Goal: Transaction & Acquisition: Purchase product/service

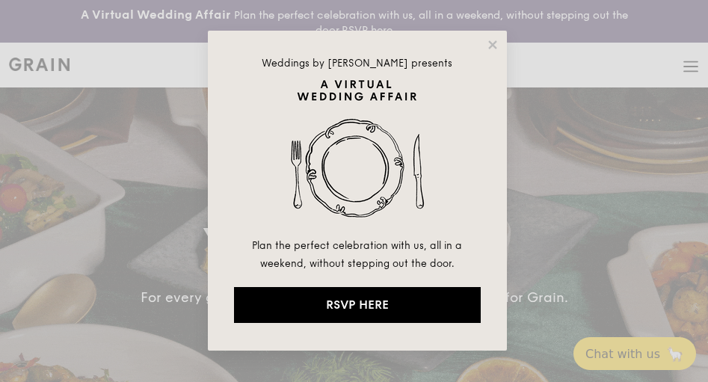
select select
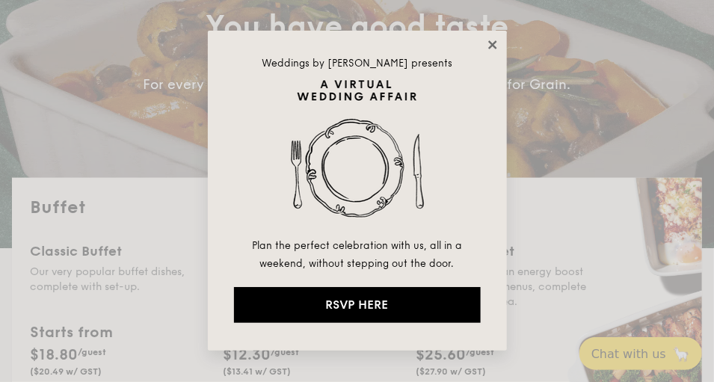
click at [497, 43] on icon at bounding box center [492, 44] width 13 height 13
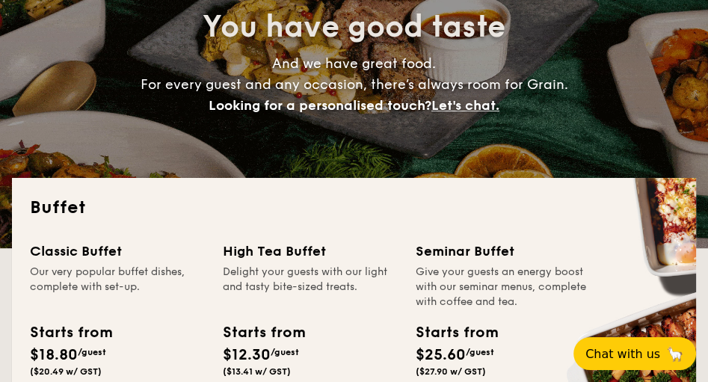
scroll to position [342, 0]
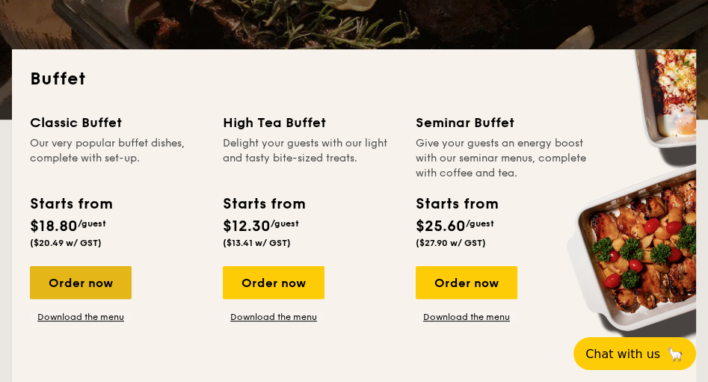
click at [87, 286] on div "Order now" at bounding box center [81, 282] width 102 height 33
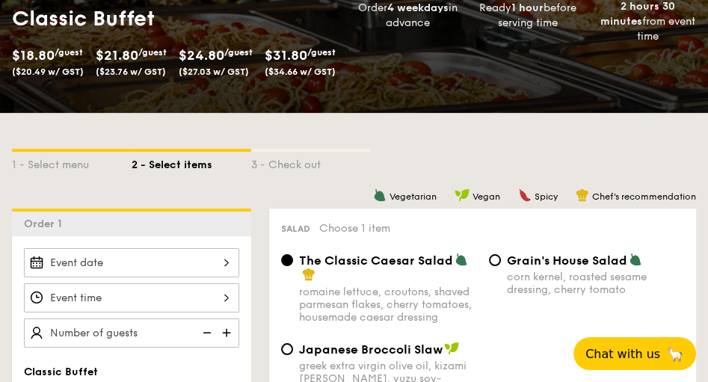
scroll to position [299, 0]
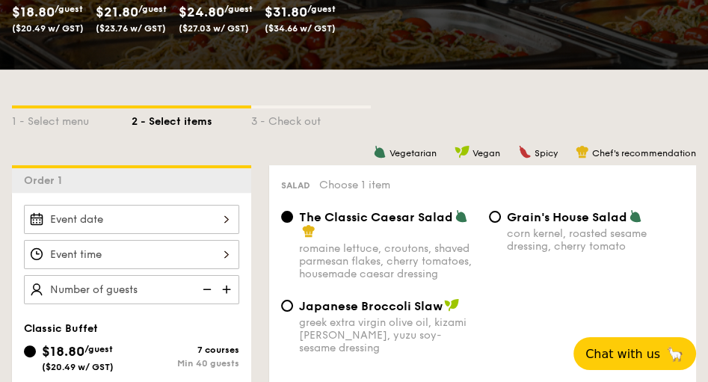
select select
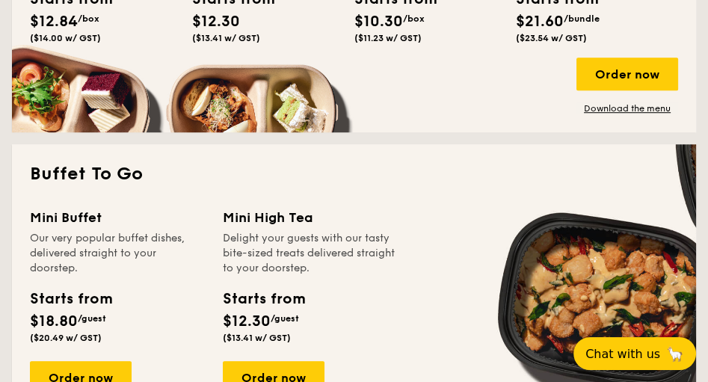
scroll to position [983, 0]
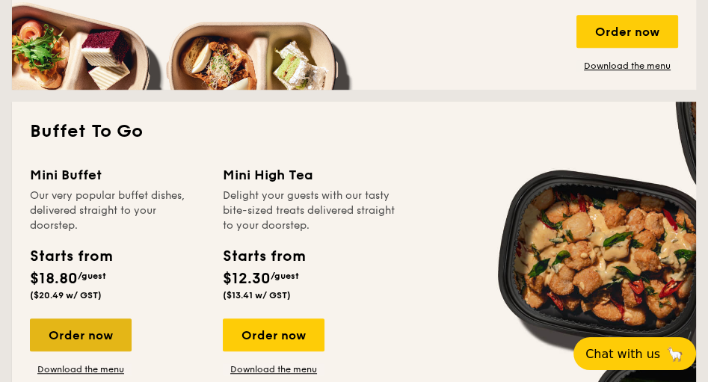
click at [76, 337] on div "Order now" at bounding box center [81, 335] width 102 height 33
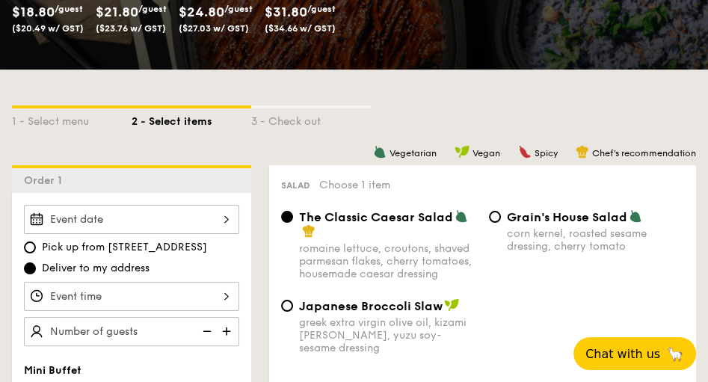
scroll to position [342, 0]
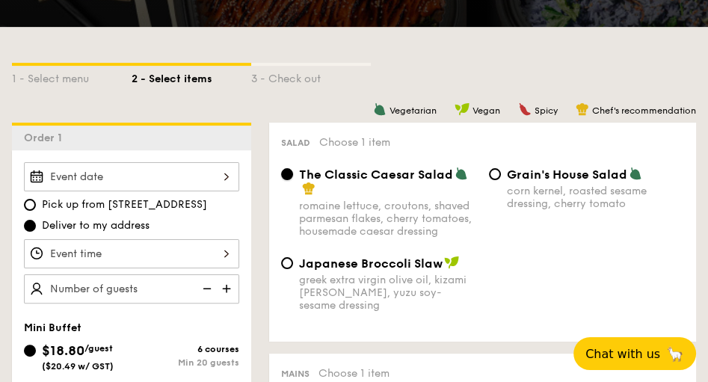
click at [289, 177] on input "The Classic Caesar Salad romaine lettuce, croutons, shaved parmesan flakes, che…" at bounding box center [287, 174] width 12 height 12
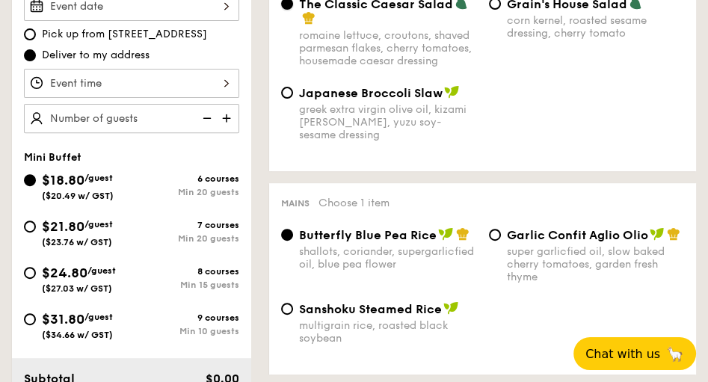
scroll to position [555, 0]
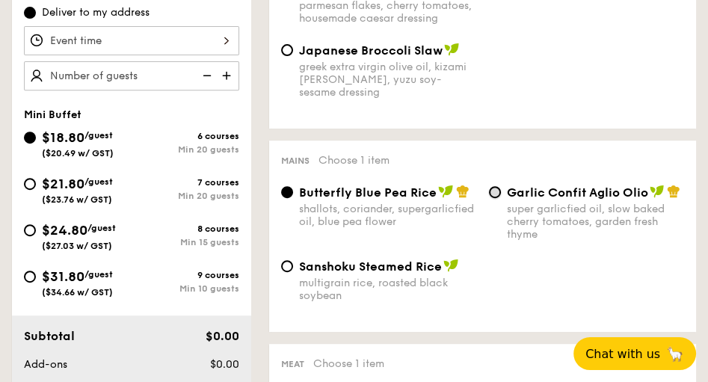
click at [494, 195] on input "Garlic Confit Aglio Olio super garlicfied oil, slow baked cherry tomatoes, gard…" at bounding box center [495, 192] width 12 height 12
radio input "true"
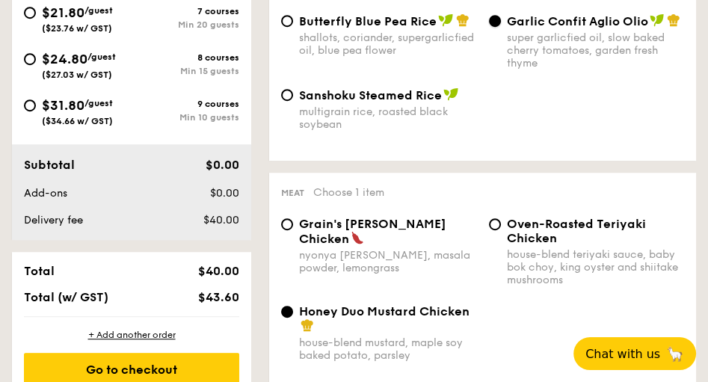
scroll to position [811, 0]
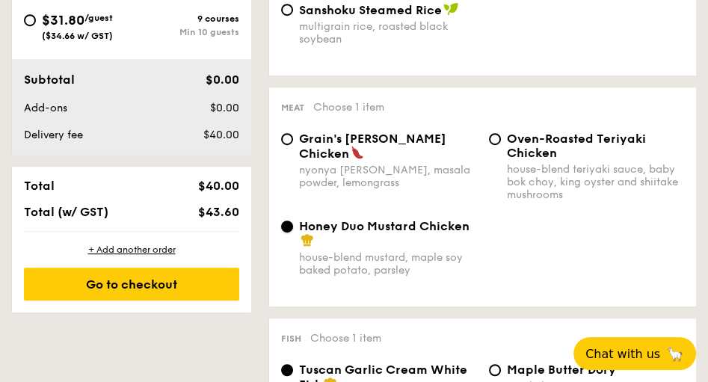
click at [285, 233] on input "Honey Duo Mustard Chicken house-blend mustard, maple soy baked potato, parsley" at bounding box center [287, 227] width 12 height 12
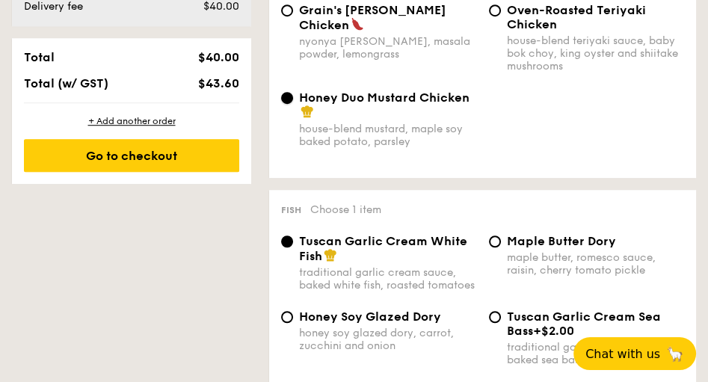
scroll to position [983, 0]
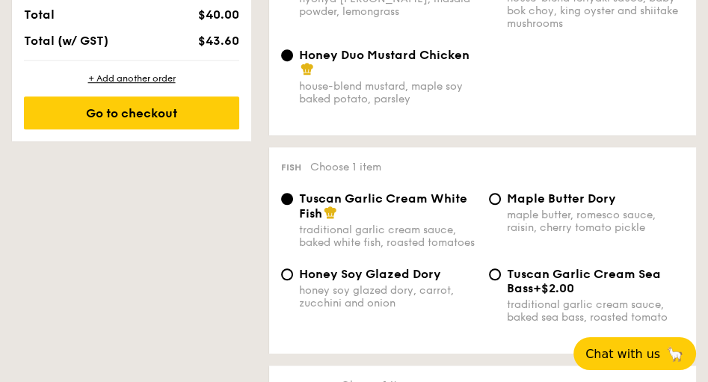
click at [294, 299] on div "Honey Soy Glazed Dory honey soy glazed dory, carrot, zucchini and onion" at bounding box center [379, 288] width 208 height 43
click at [286, 280] on input "Honey Soy Glazed Dory honey soy glazed dory, carrot, zucchini and onion" at bounding box center [287, 275] width 12 height 12
radio input "true"
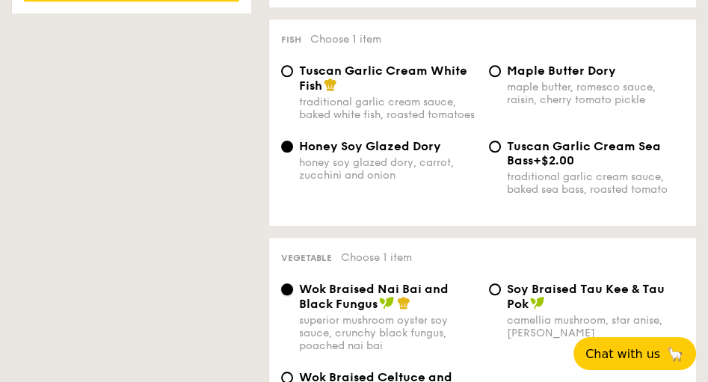
click at [290, 295] on input "Wok Braised Nai Bai and Black Fungus superior mushroom oyster soy sauce, crunch…" at bounding box center [287, 289] width 12 height 12
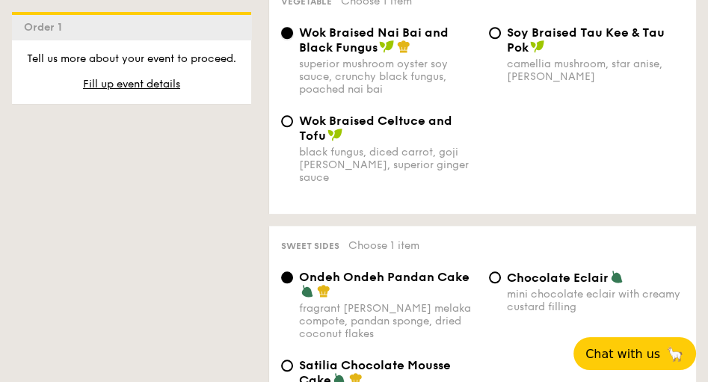
scroll to position [1452, 0]
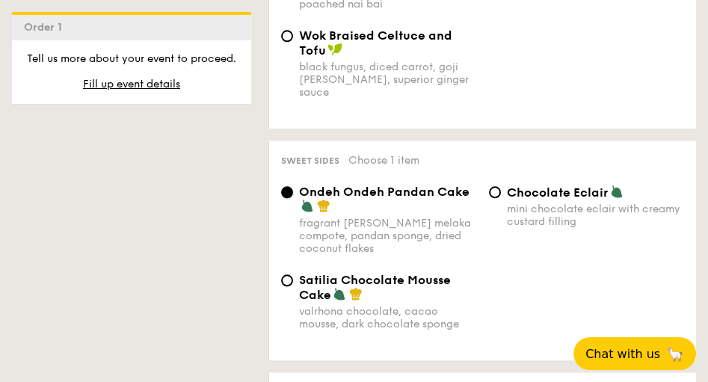
click at [287, 198] on input "Ondeh Ondeh Pandan Cake fragrant [PERSON_NAME] melaka compote, pandan sponge, d…" at bounding box center [287, 192] width 12 height 12
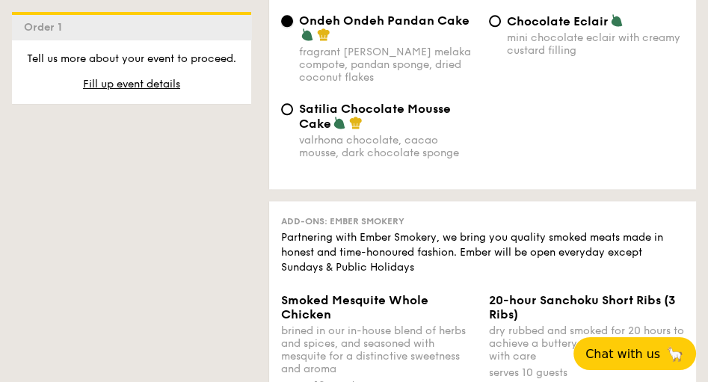
scroll to position [1538, 0]
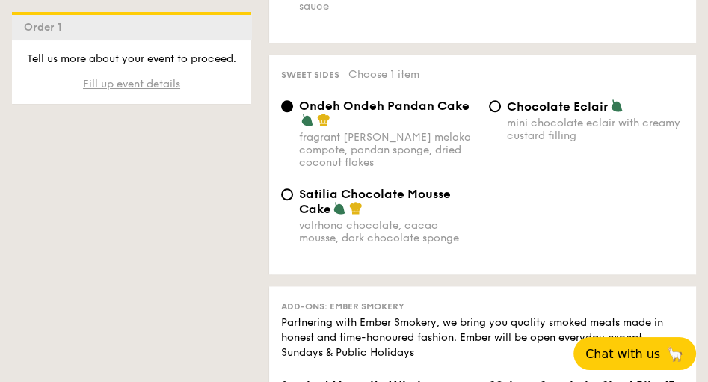
click at [145, 82] on span "Fill up event details" at bounding box center [131, 84] width 97 height 13
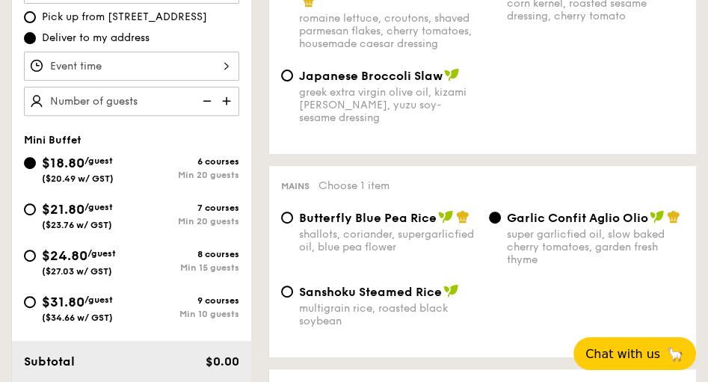
scroll to position [441, 0]
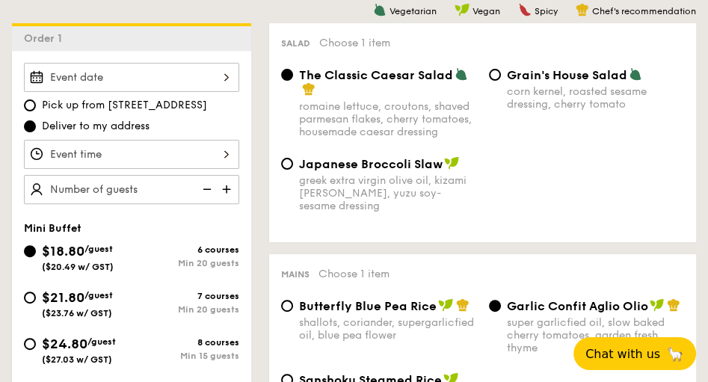
click at [31, 76] on div at bounding box center [131, 77] width 215 height 29
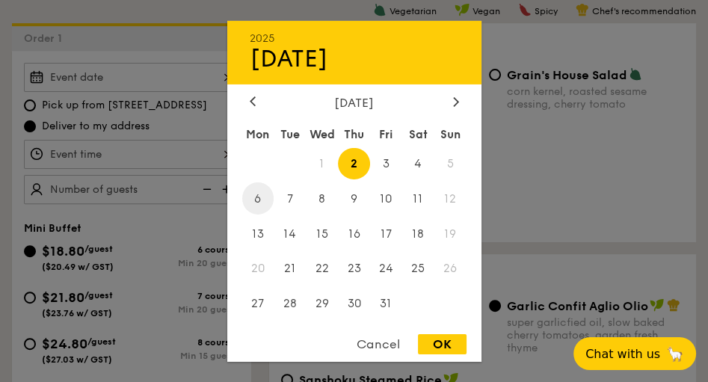
click at [254, 196] on span "6" at bounding box center [258, 198] width 32 height 32
click at [447, 346] on div "OK" at bounding box center [442, 344] width 49 height 20
type input "[DATE]"
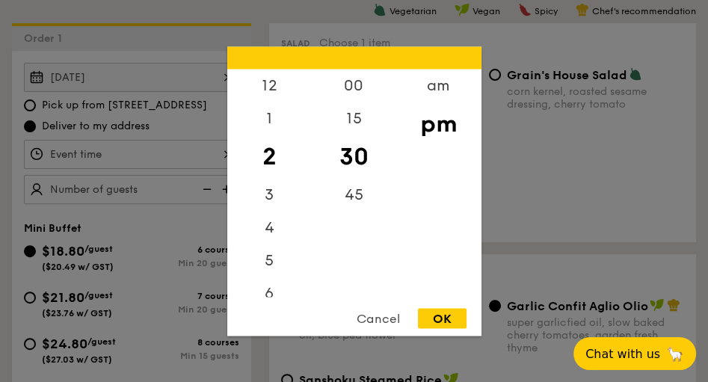
click at [224, 156] on div "12 1 2 3 4 5 6 7 8 9 10 11 00 15 30 45 am pm Cancel OK" at bounding box center [131, 154] width 215 height 29
click at [270, 93] on div "12" at bounding box center [269, 90] width 85 height 43
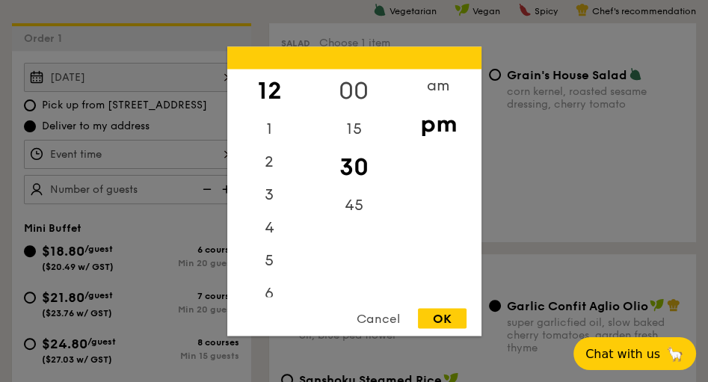
click at [352, 94] on div "00" at bounding box center [354, 90] width 85 height 43
click at [435, 126] on div "pm" at bounding box center [438, 123] width 85 height 43
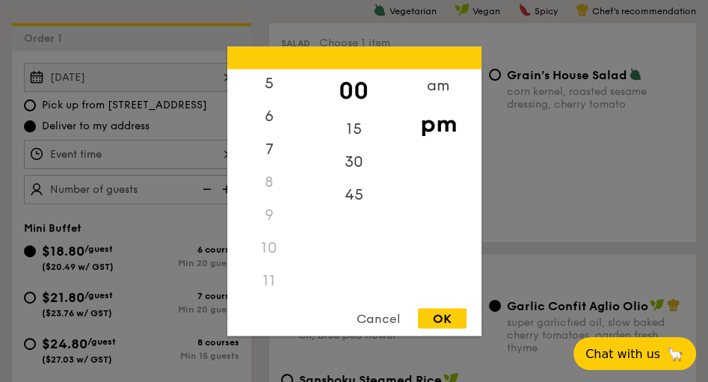
click at [267, 280] on div "11" at bounding box center [269, 280] width 85 height 33
click at [269, 277] on div "11" at bounding box center [269, 280] width 85 height 33
click at [267, 279] on div "11" at bounding box center [269, 280] width 85 height 33
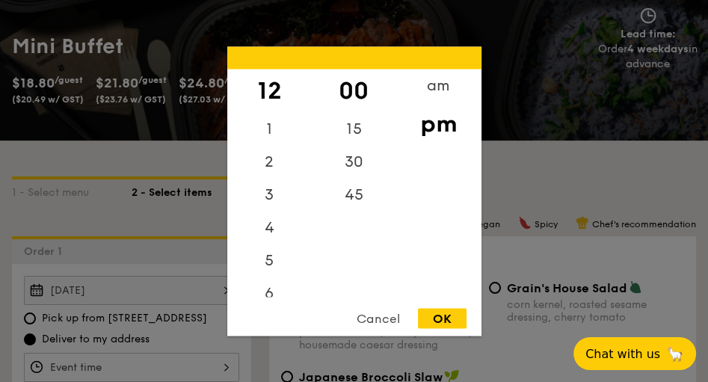
click at [274, 93] on div "12" at bounding box center [269, 90] width 85 height 43
click at [378, 314] on div "Cancel" at bounding box center [378, 318] width 73 height 20
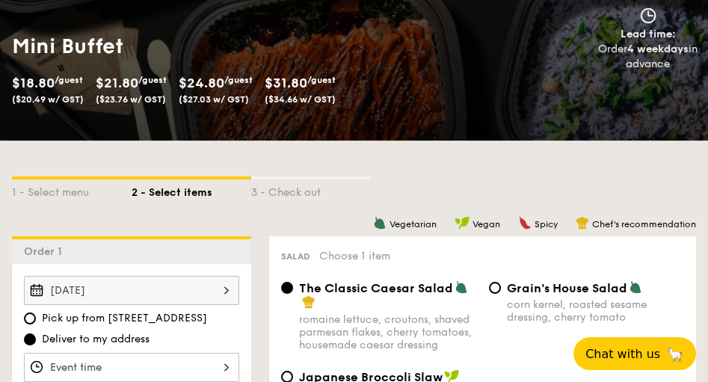
click at [206, 290] on div "[DATE]" at bounding box center [131, 290] width 215 height 29
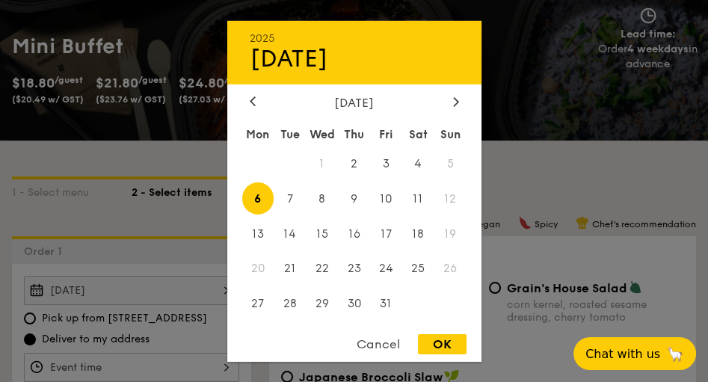
click at [443, 342] on div "OK" at bounding box center [442, 344] width 49 height 20
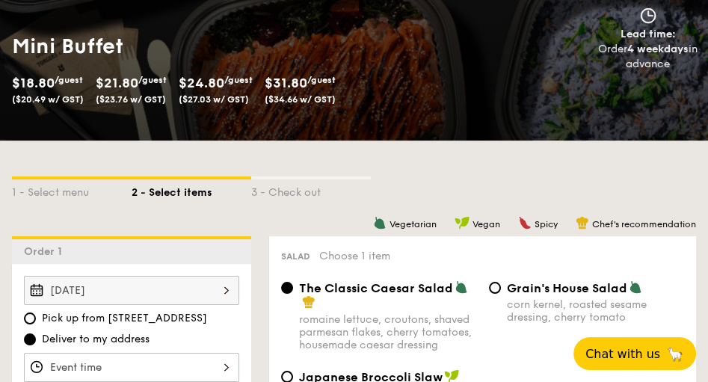
scroll to position [271, 0]
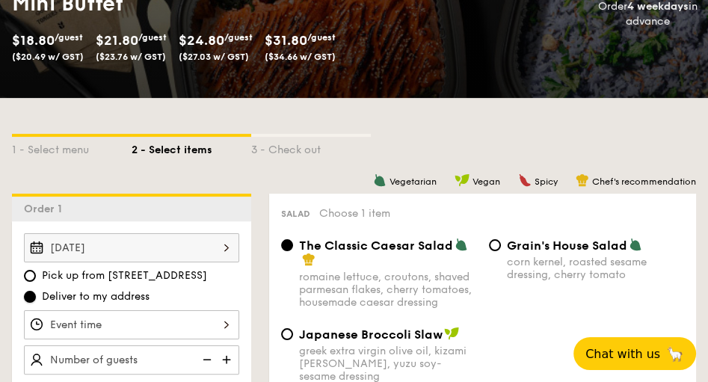
click at [30, 293] on input "Deliver to my address" at bounding box center [30, 297] width 12 height 12
click at [222, 324] on div at bounding box center [131, 324] width 215 height 29
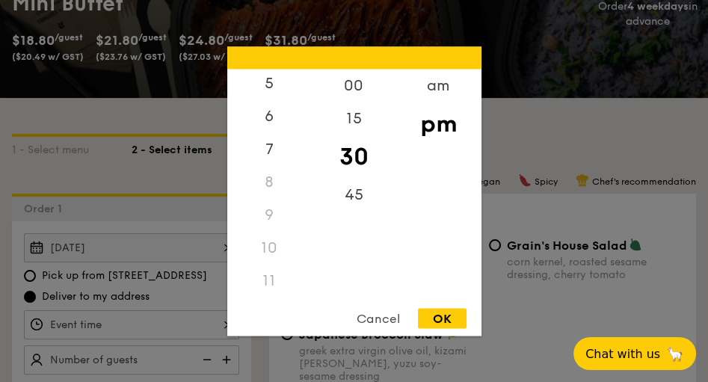
scroll to position [399, 0]
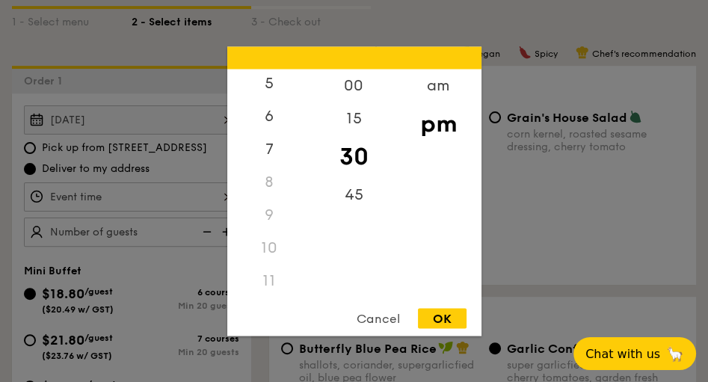
click at [271, 279] on div "11" at bounding box center [269, 280] width 85 height 33
click at [269, 277] on div "11" at bounding box center [269, 280] width 85 height 33
drag, startPoint x: 269, startPoint y: 277, endPoint x: 269, endPoint y: 285, distance: 7.5
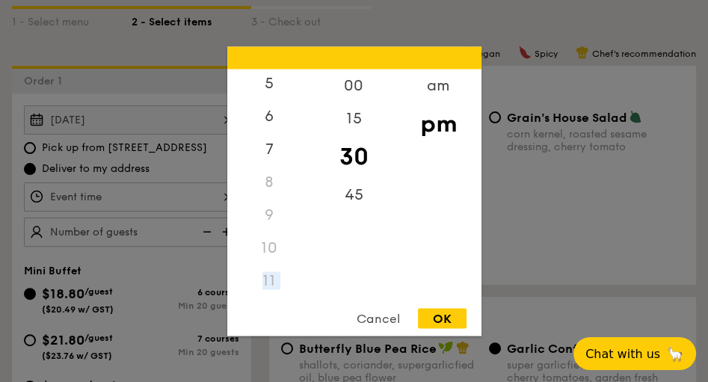
click at [269, 285] on div "11" at bounding box center [269, 280] width 85 height 33
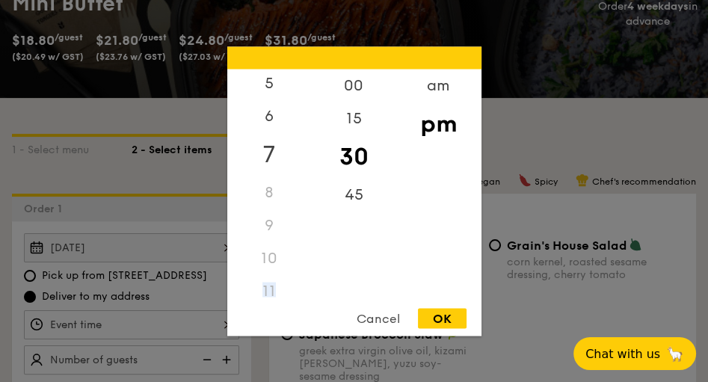
scroll to position [183, 0]
click at [266, 150] on div "7" at bounding box center [269, 147] width 85 height 43
click at [270, 184] on div "8" at bounding box center [269, 187] width 85 height 33
click at [269, 182] on div "8" at bounding box center [269, 187] width 85 height 33
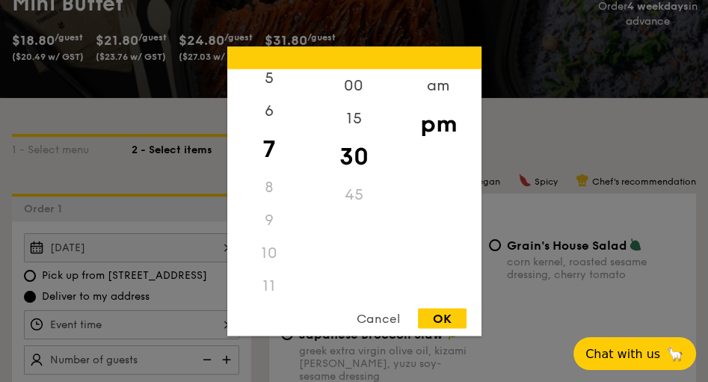
click at [267, 145] on div "7" at bounding box center [269, 148] width 85 height 43
click at [273, 120] on div "6" at bounding box center [269, 115] width 85 height 43
click at [270, 151] on div "7" at bounding box center [269, 159] width 85 height 43
click at [267, 144] on div "3" at bounding box center [269, 144] width 85 height 43
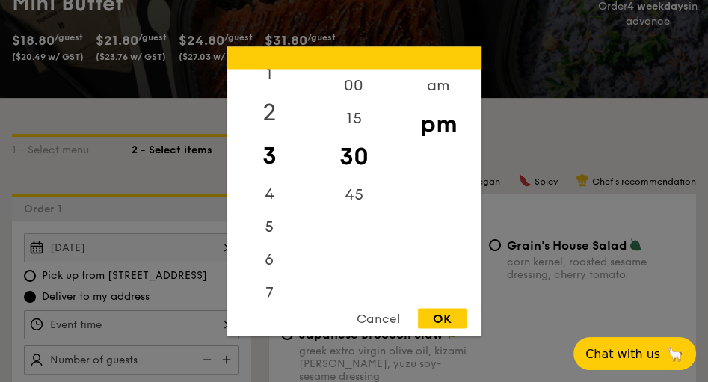
click at [269, 115] on div "2" at bounding box center [269, 111] width 85 height 43
click at [263, 275] on div "11" at bounding box center [269, 280] width 85 height 33
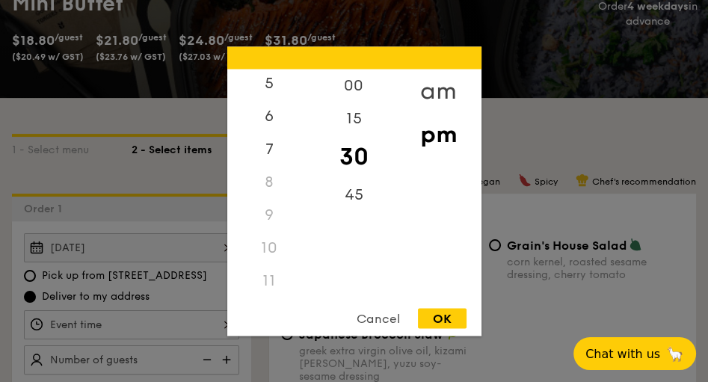
click at [438, 91] on div "am" at bounding box center [438, 90] width 85 height 43
click at [275, 280] on div "11" at bounding box center [269, 275] width 85 height 43
click at [353, 153] on div "30" at bounding box center [354, 156] width 85 height 43
drag, startPoint x: 445, startPoint y: 327, endPoint x: 459, endPoint y: 299, distance: 31.1
click at [446, 322] on div "OK" at bounding box center [442, 318] width 49 height 20
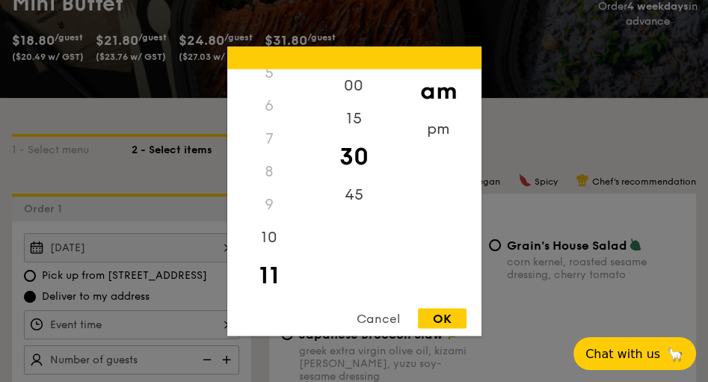
type input "11:30AM"
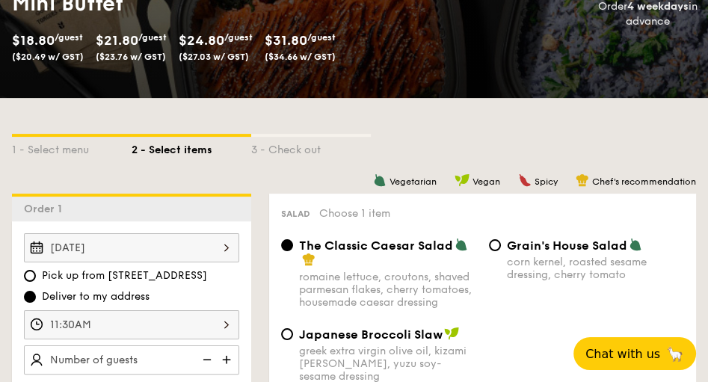
scroll to position [313, 0]
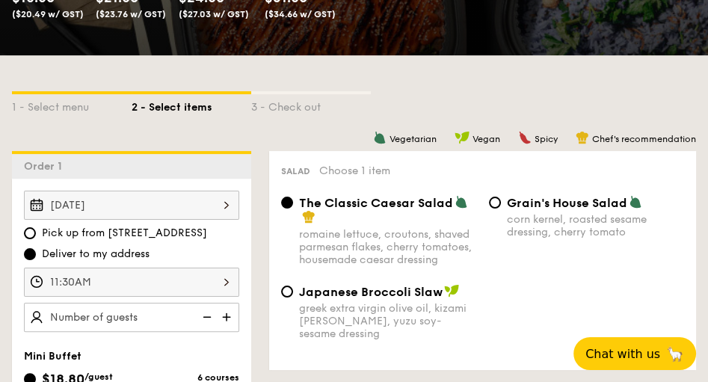
click at [224, 316] on img at bounding box center [228, 317] width 22 height 28
type input "20 guests"
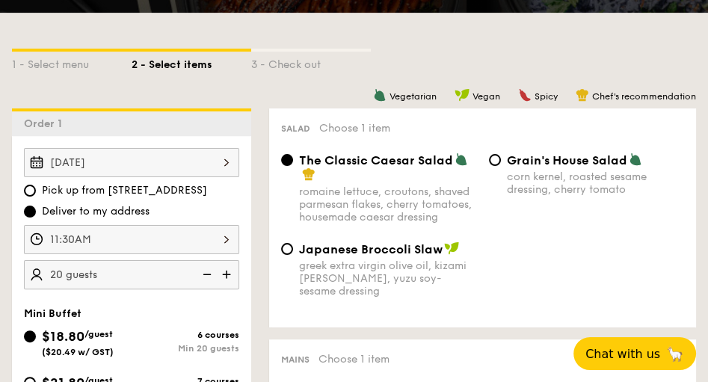
scroll to position [441, 0]
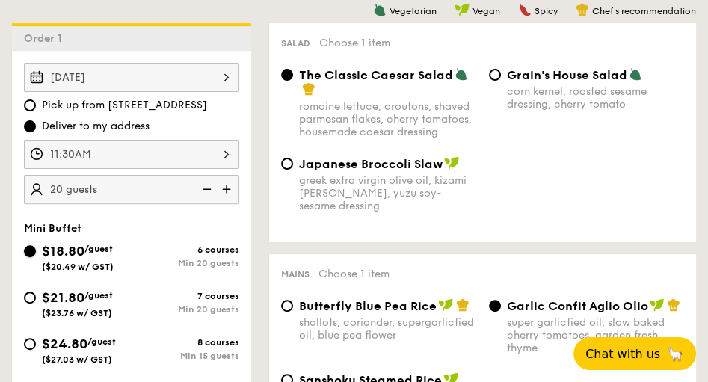
click at [31, 247] on input "$18.80 /guest ($20.49 w/ GST) 6 courses Min 20 guests" at bounding box center [30, 251] width 12 height 12
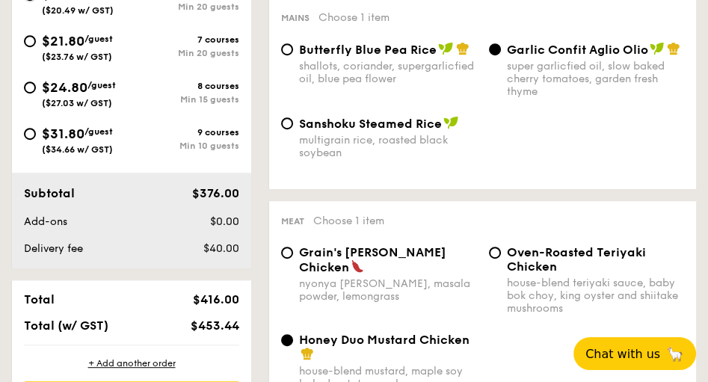
scroll to position [826, 0]
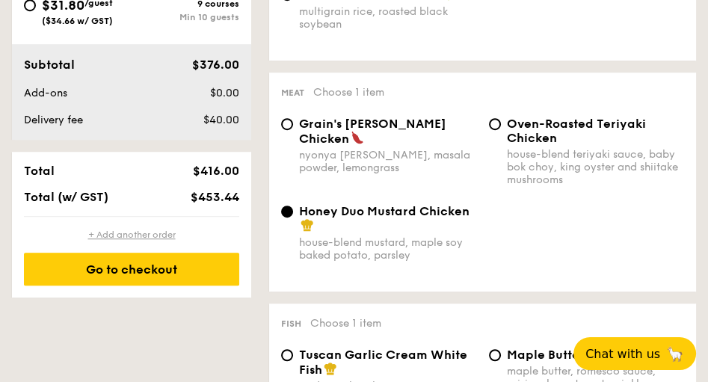
click at [132, 235] on div "+ Add another order" at bounding box center [131, 235] width 215 height 12
radio input "true"
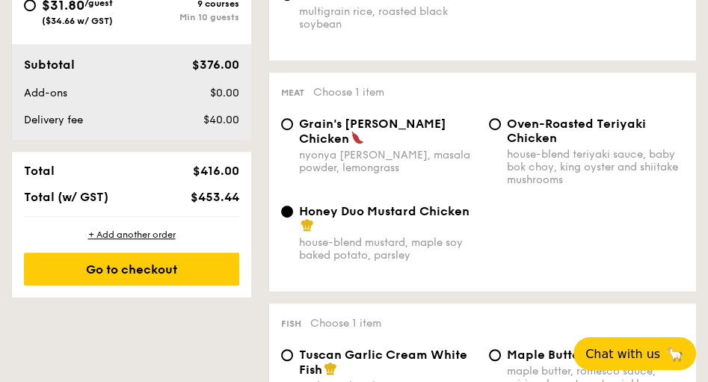
radio input "true"
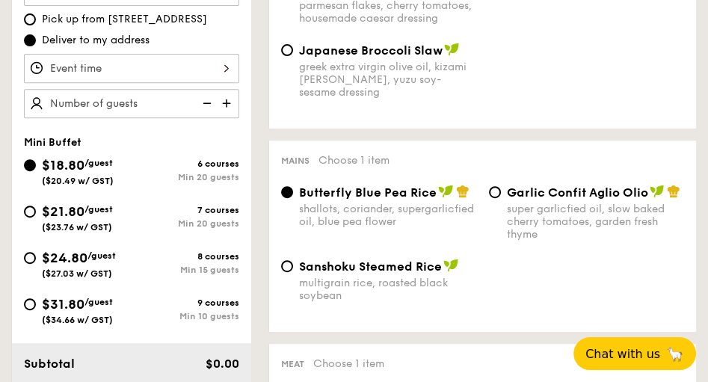
scroll to position [298, 0]
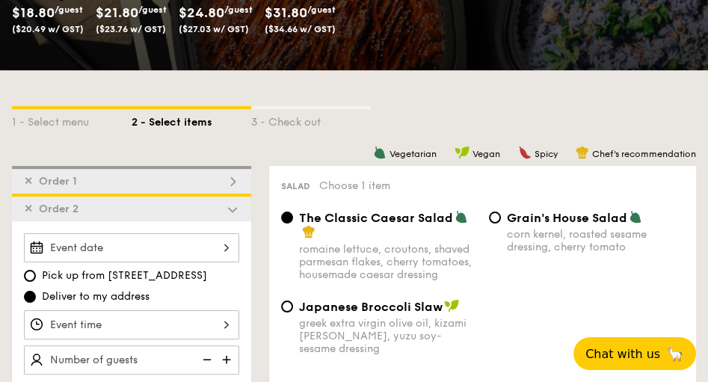
click at [235, 182] on img at bounding box center [232, 181] width 13 height 13
radio input "false"
radio input "true"
radio input "false"
radio input "true"
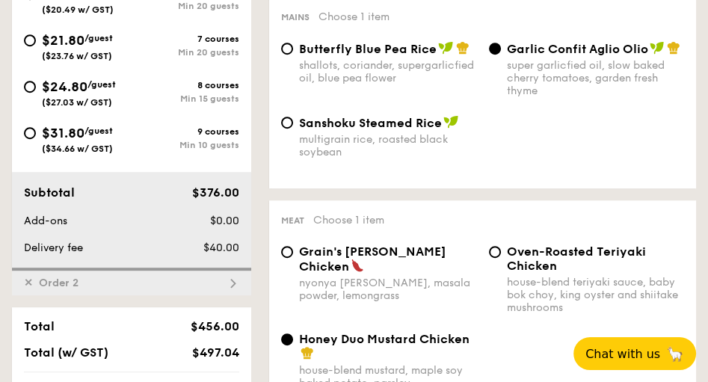
scroll to position [826, 0]
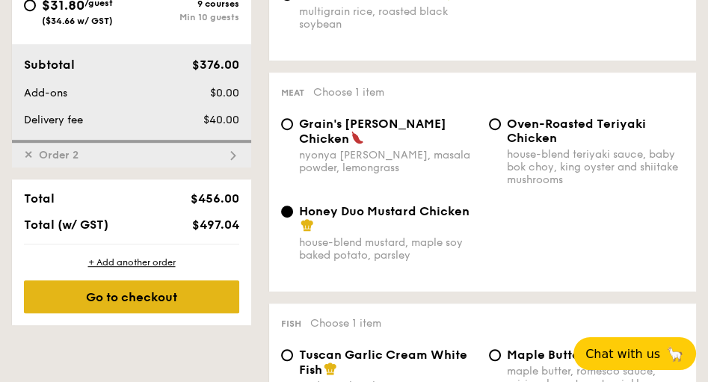
click at [135, 292] on div "Go to checkout" at bounding box center [131, 296] width 215 height 33
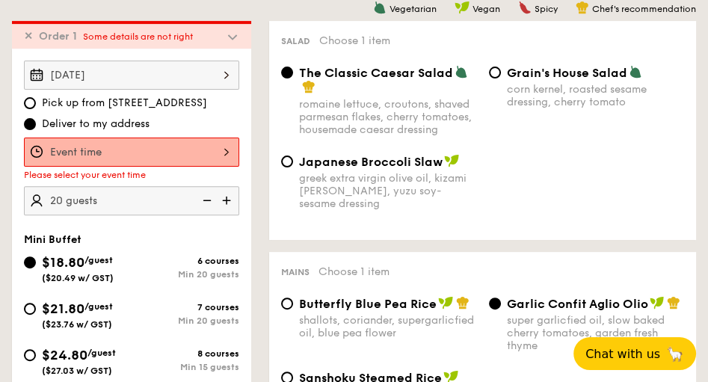
scroll to position [442, 0]
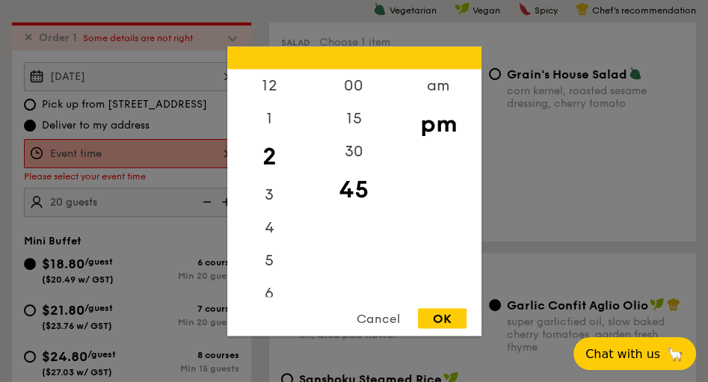
click at [229, 150] on div "12 1 2 3 4 5 6 7 8 9 10 11 00 15 30 45 am pm Cancel OK" at bounding box center [131, 153] width 215 height 29
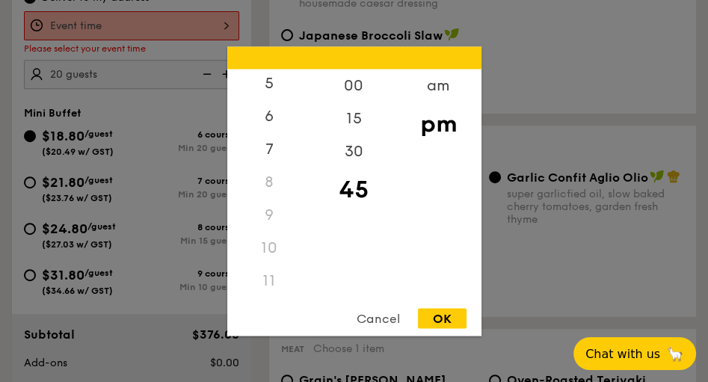
click at [270, 277] on div "11" at bounding box center [269, 280] width 85 height 33
click at [268, 278] on div "11" at bounding box center [269, 280] width 85 height 33
click at [354, 148] on div "30" at bounding box center [354, 156] width 85 height 43
click at [269, 279] on div "11" at bounding box center [269, 280] width 85 height 33
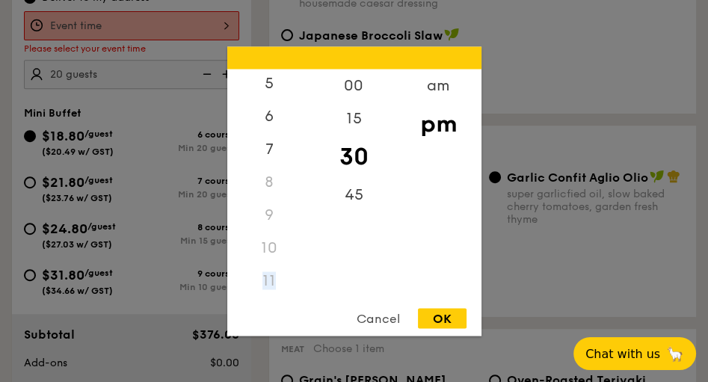
click at [269, 279] on div "11" at bounding box center [269, 280] width 85 height 33
click at [449, 90] on div "am" at bounding box center [438, 90] width 85 height 43
click at [265, 283] on div "11" at bounding box center [269, 286] width 85 height 43
click at [438, 319] on div "OK" at bounding box center [442, 318] width 49 height 20
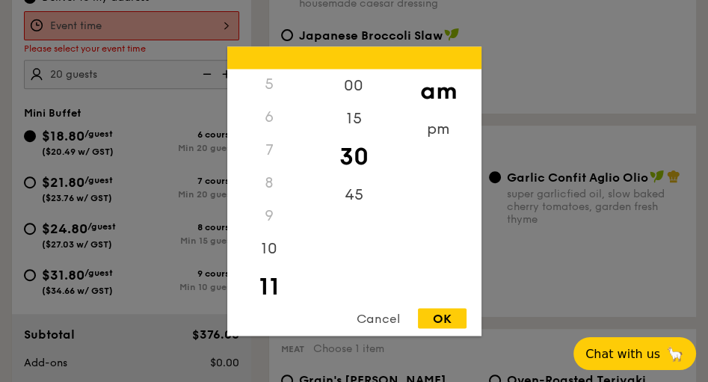
type input "11:30AM"
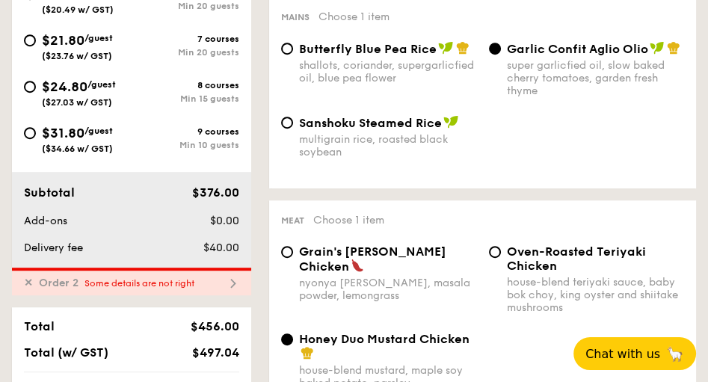
scroll to position [826, 0]
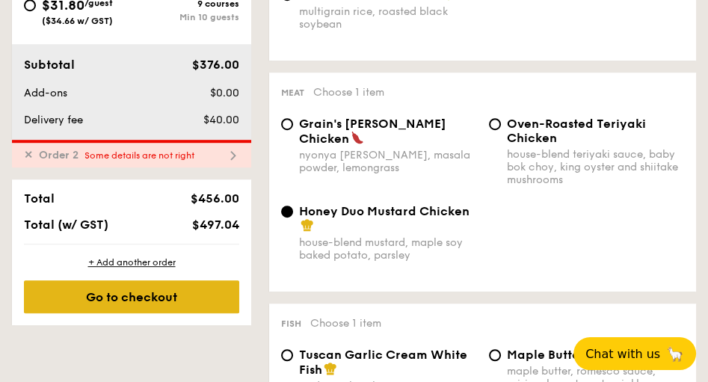
click at [142, 297] on div "Go to checkout" at bounding box center [131, 296] width 215 height 33
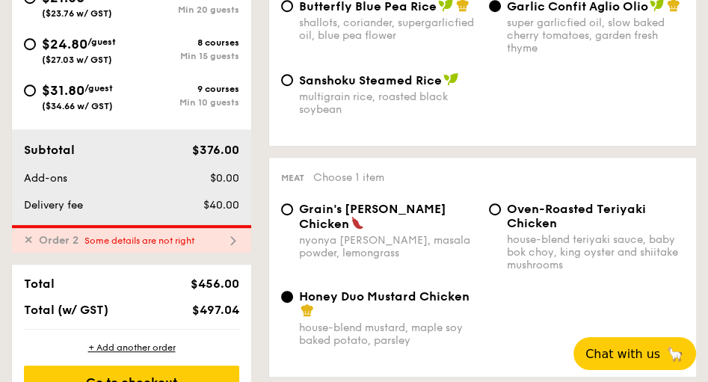
scroll to position [784, 0]
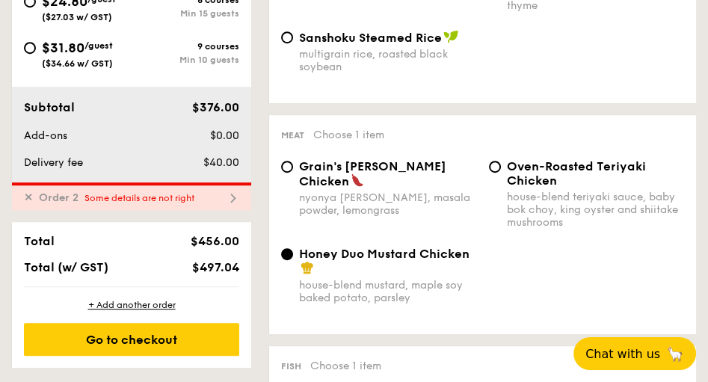
click at [233, 197] on img at bounding box center [232, 197] width 13 height 13
radio input "true"
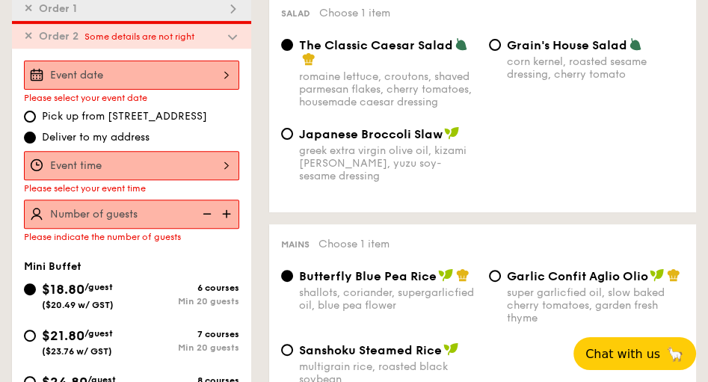
scroll to position [470, 0]
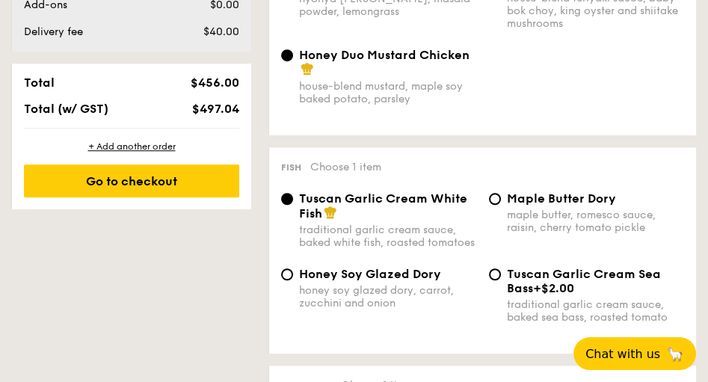
select select
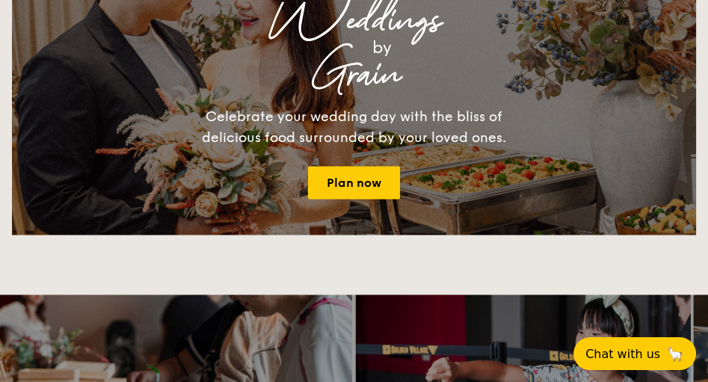
scroll to position [1628, 0]
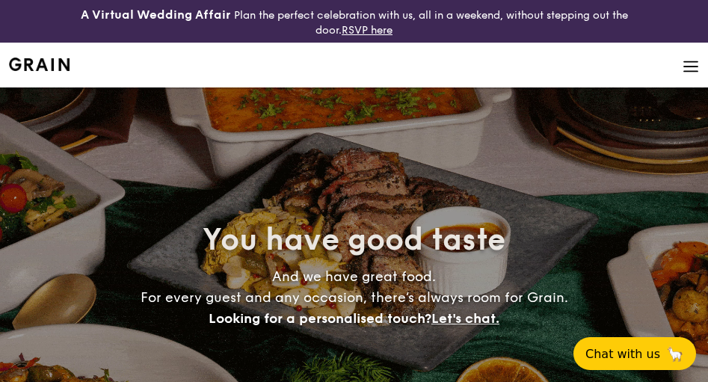
select select
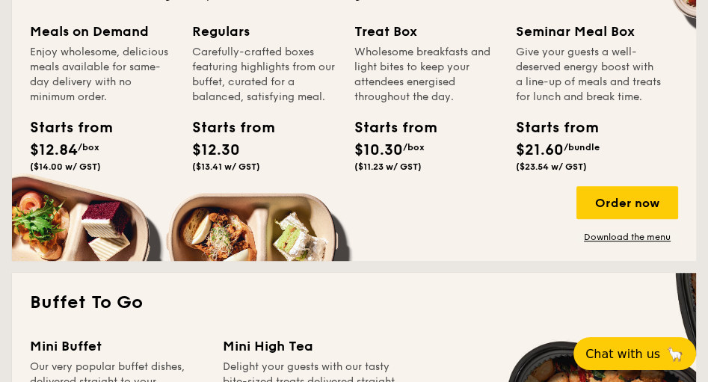
scroll to position [726, 0]
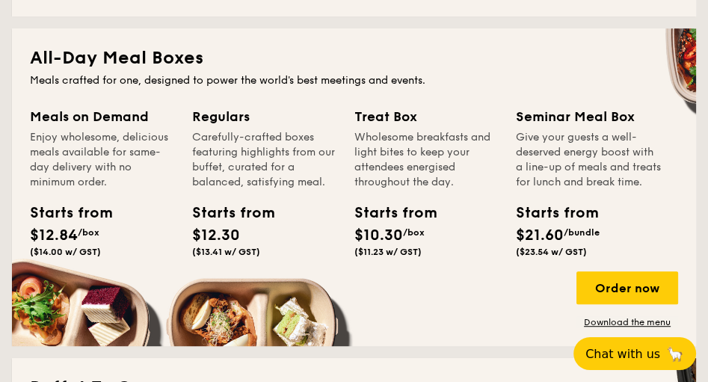
click at [70, 212] on div "Starts from" at bounding box center [63, 213] width 66 height 22
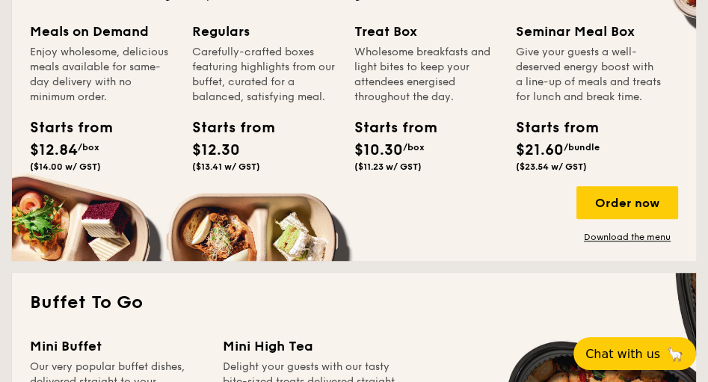
scroll to position [854, 0]
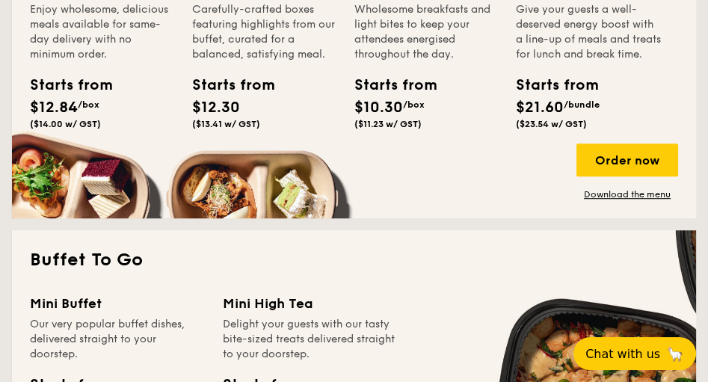
click at [97, 188] on div "Meals on Demand Enjoy wholesome, delicious meals available for same-day deliver…" at bounding box center [354, 89] width 648 height 222
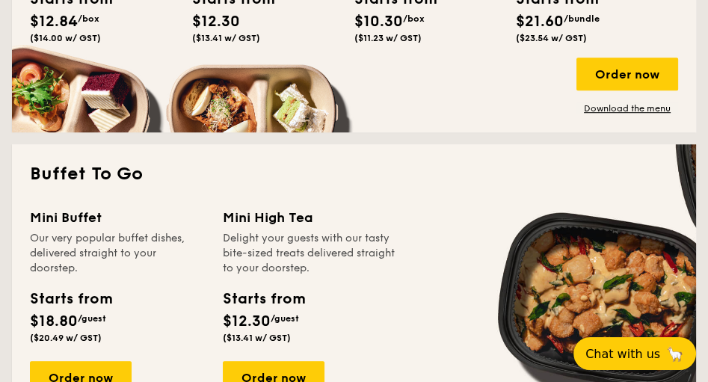
scroll to position [1025, 0]
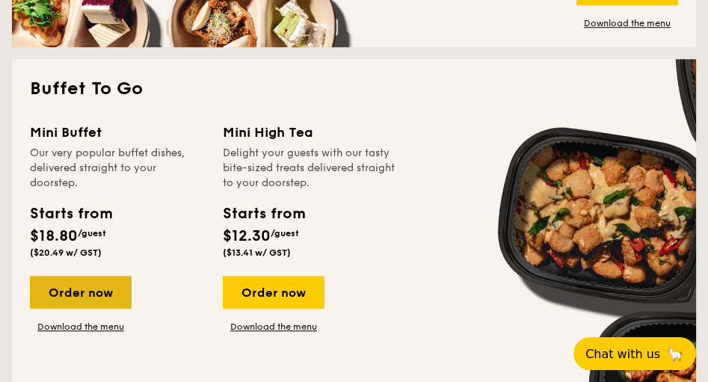
click at [70, 288] on div "Order now" at bounding box center [81, 292] width 102 height 33
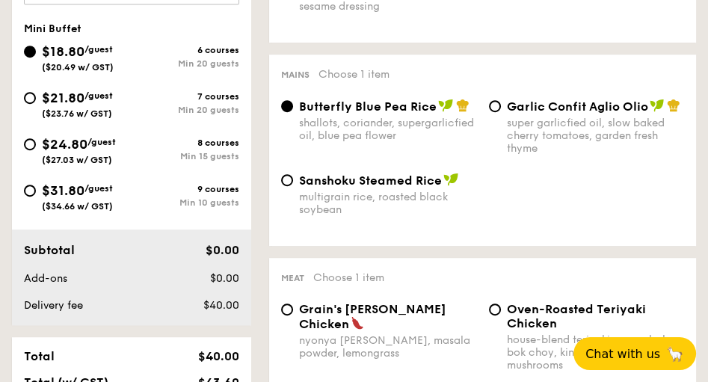
scroll to position [598, 0]
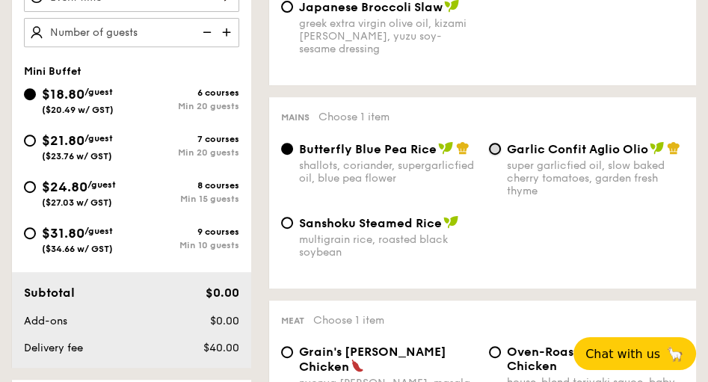
click at [494, 152] on input "Garlic Confit Aglio Olio super garlicfied oil, slow baked cherry tomatoes, gard…" at bounding box center [495, 149] width 12 height 12
radio input "true"
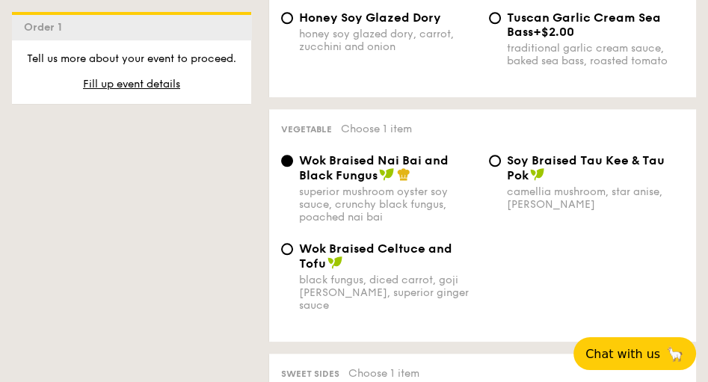
scroll to position [1153, 0]
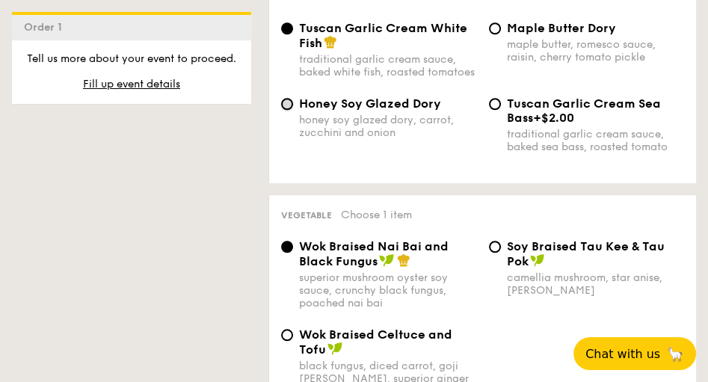
click at [288, 110] on input "Honey Soy Glazed Dory honey soy glazed dory, carrot, zucchini and onion" at bounding box center [287, 104] width 12 height 12
radio input "true"
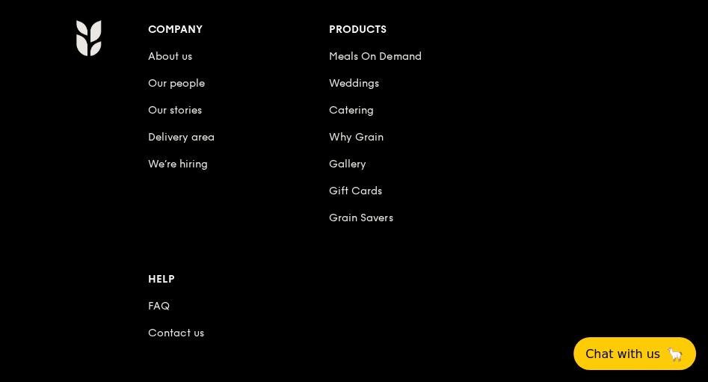
scroll to position [3721, 0]
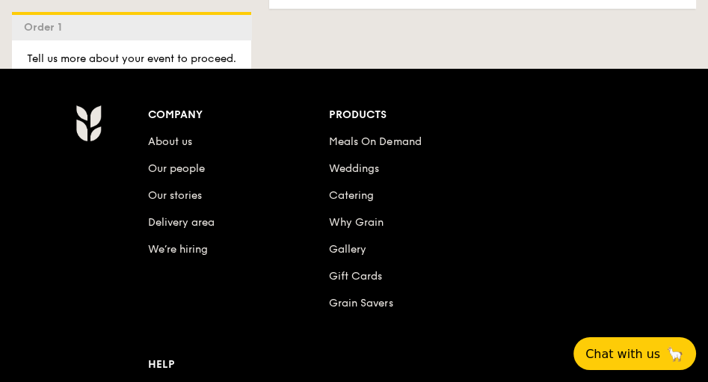
click at [132, 86] on span "Fill up event details" at bounding box center [131, 84] width 97 height 13
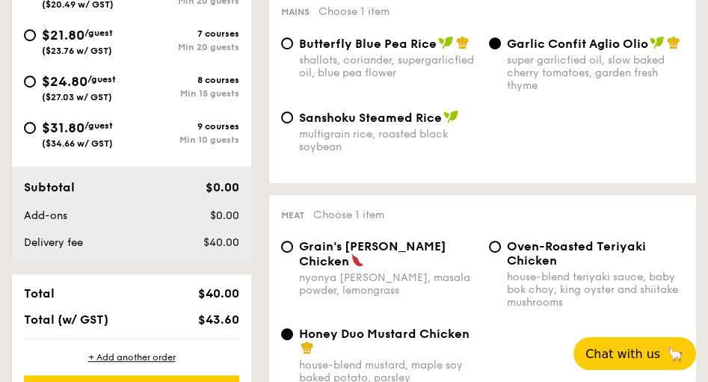
scroll to position [441, 0]
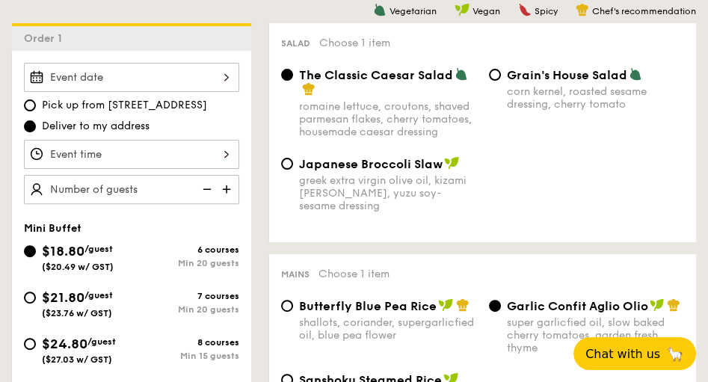
click at [226, 76] on div at bounding box center [131, 77] width 215 height 29
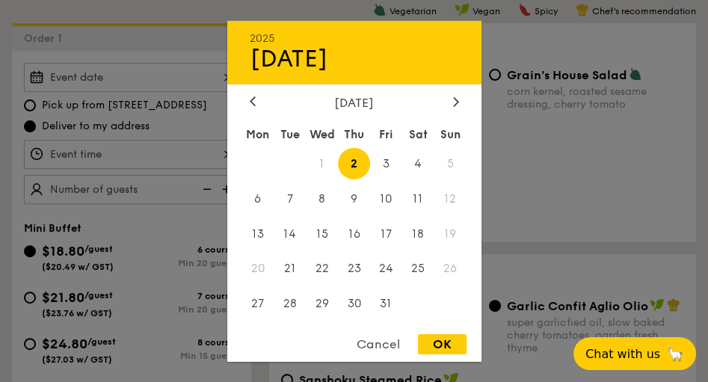
click at [355, 163] on span "2" at bounding box center [354, 163] width 32 height 32
click at [260, 201] on span "6" at bounding box center [258, 198] width 32 height 32
click at [447, 343] on div "OK" at bounding box center [442, 344] width 49 height 20
type input "[DATE]"
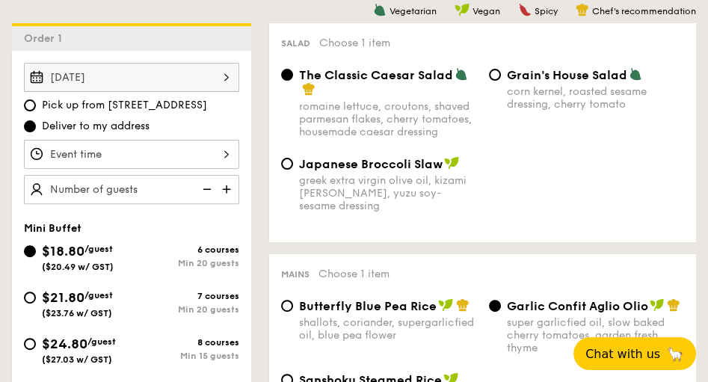
click at [230, 157] on div at bounding box center [131, 154] width 215 height 29
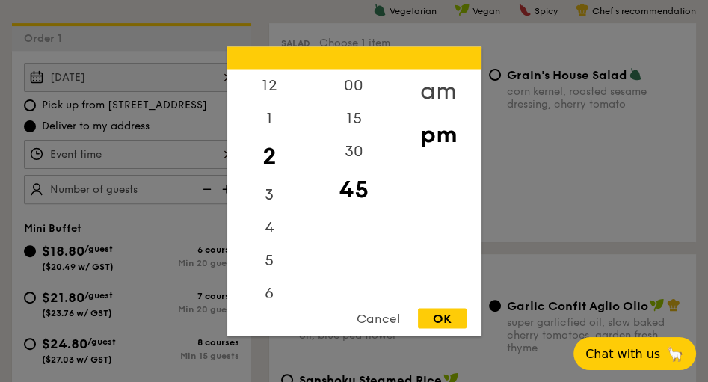
click at [448, 88] on div "am" at bounding box center [438, 90] width 85 height 43
click at [266, 277] on div "11" at bounding box center [269, 286] width 85 height 43
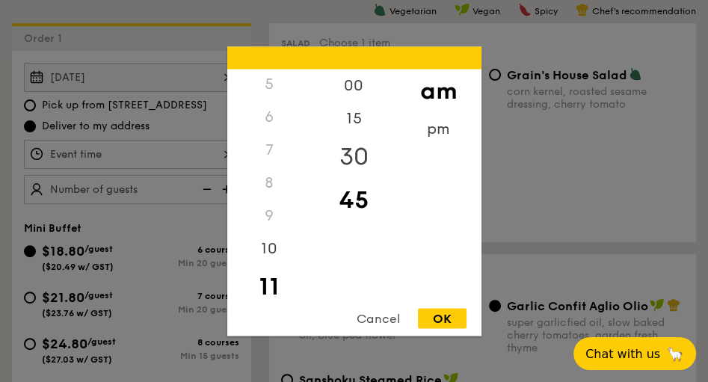
click at [355, 150] on div "30" at bounding box center [354, 156] width 85 height 43
click at [435, 318] on div "OK" at bounding box center [442, 318] width 49 height 20
type input "11:30AM"
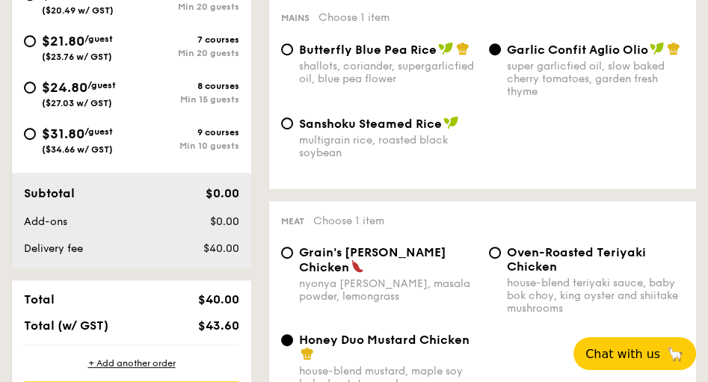
scroll to position [784, 0]
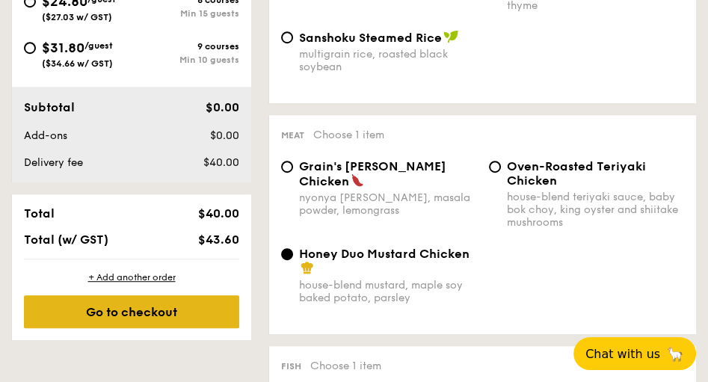
type input "20 guests"
click at [121, 313] on div "Go to checkout" at bounding box center [131, 311] width 215 height 33
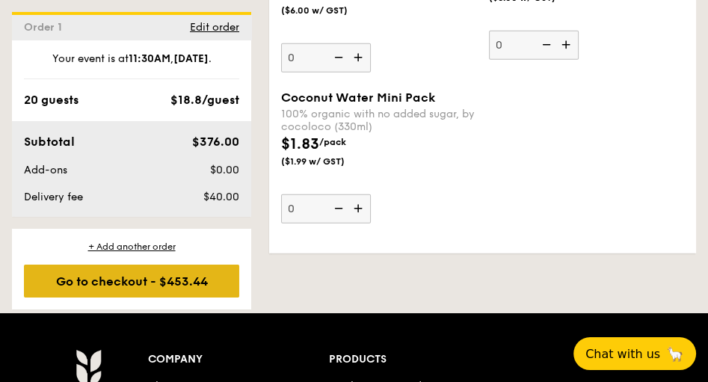
scroll to position [3519, 0]
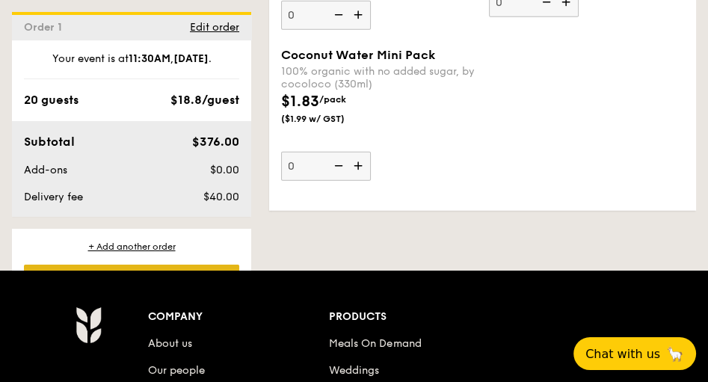
click at [102, 279] on div "Go to checkout - $453.44" at bounding box center [131, 281] width 215 height 33
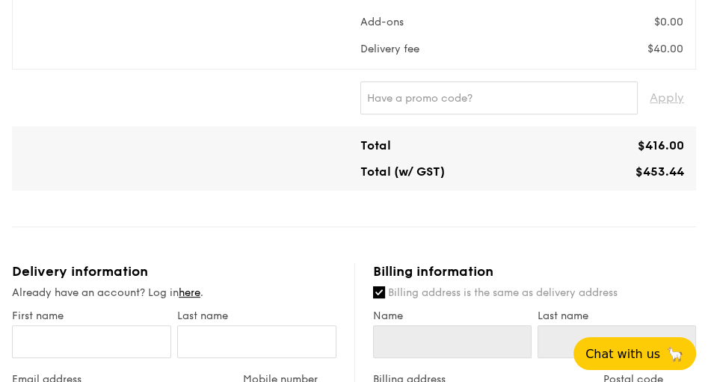
scroll to position [641, 0]
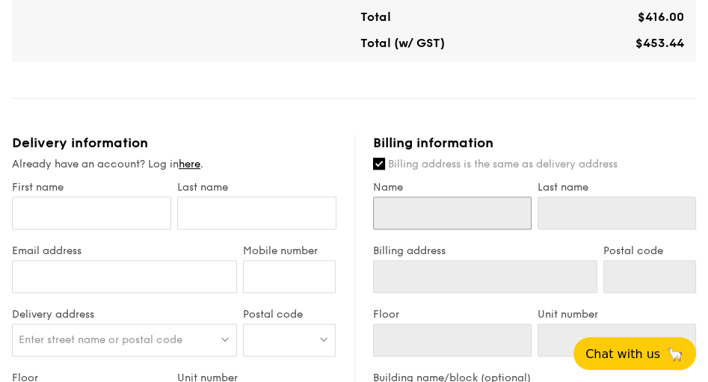
click at [405, 217] on input "Name" at bounding box center [452, 213] width 159 height 33
click at [402, 219] on input "Name" at bounding box center [452, 213] width 159 height 33
click at [402, 220] on input "Name" at bounding box center [452, 213] width 159 height 33
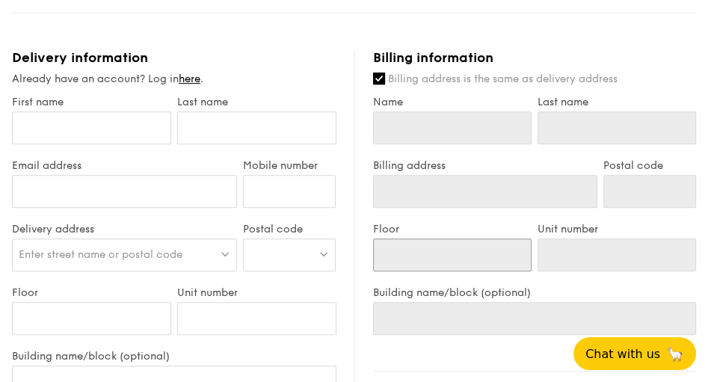
click at [458, 264] on input "Floor" at bounding box center [452, 255] width 159 height 33
click at [408, 184] on input "Billing address" at bounding box center [485, 191] width 224 height 33
click at [408, 191] on input "Billing address" at bounding box center [485, 191] width 224 height 33
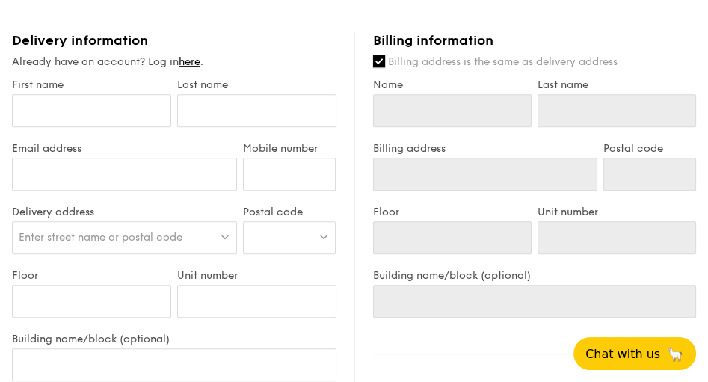
click at [381, 61] on input "Billing address is the same as delivery address" at bounding box center [379, 61] width 12 height 12
checkbox input "false"
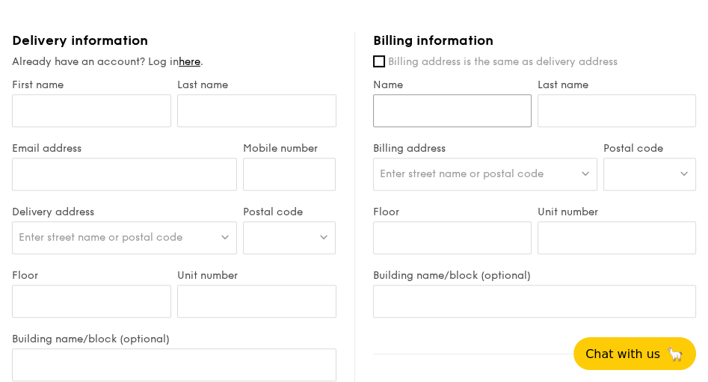
click at [420, 111] on input "Name" at bounding box center [452, 110] width 159 height 33
click at [565, 120] on input "Last name" at bounding box center [617, 110] width 159 height 33
click at [391, 171] on span "Enter street name or postal code" at bounding box center [462, 174] width 164 height 13
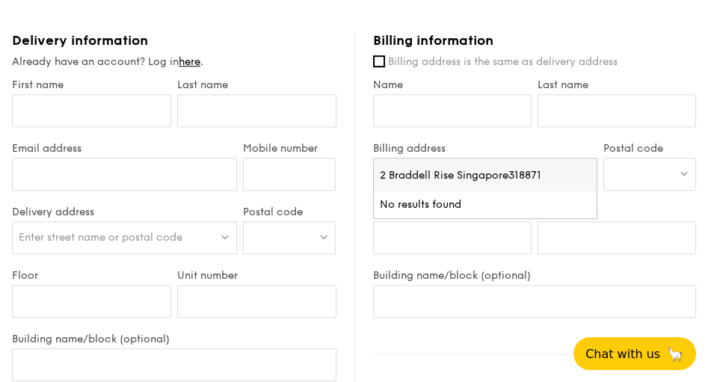
type input "2 Braddell Rise Singapore318871"
click at [632, 175] on div at bounding box center [650, 174] width 93 height 33
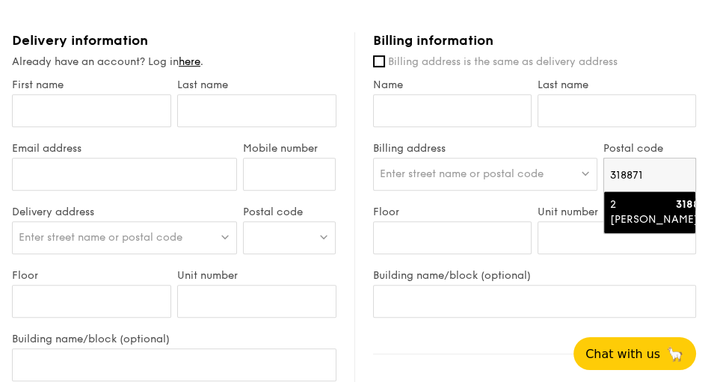
type input "318871"
click at [655, 198] on div "2 Braddell Rise" at bounding box center [640, 212] width 60 height 30
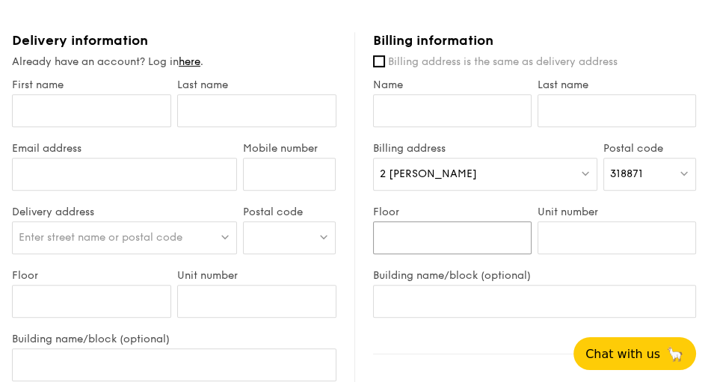
click at [396, 239] on input "Floor" at bounding box center [452, 237] width 159 height 33
click at [400, 305] on input "Building name/block (optional)" at bounding box center [535, 301] width 324 height 33
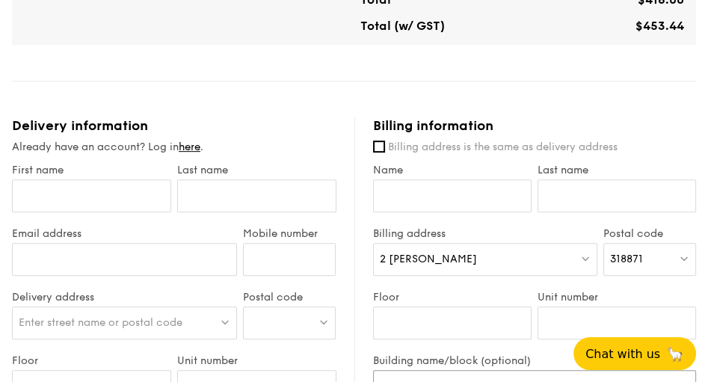
scroll to position [701, 0]
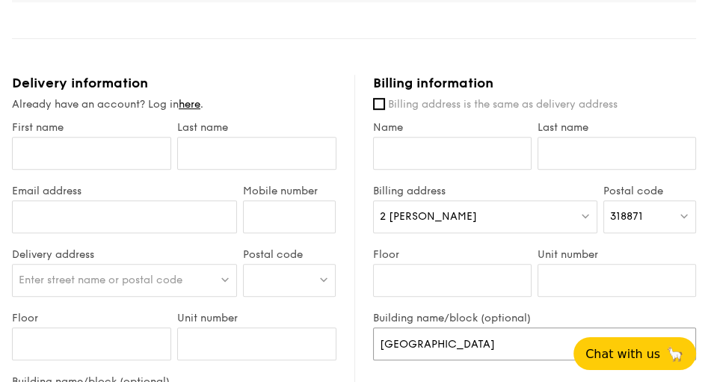
type input "Raffles Girls' School"
click at [386, 150] on input "Name" at bounding box center [452, 153] width 159 height 33
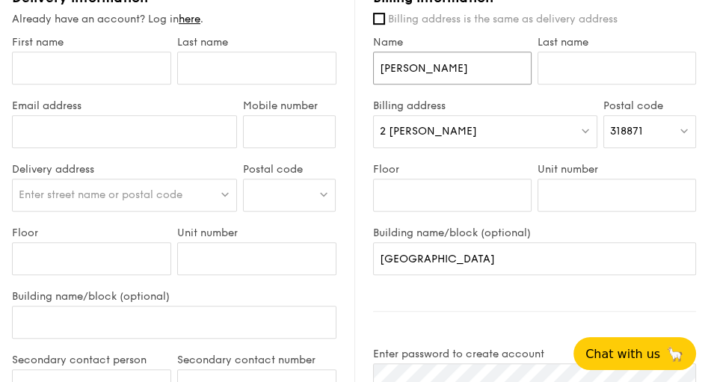
scroll to position [743, 0]
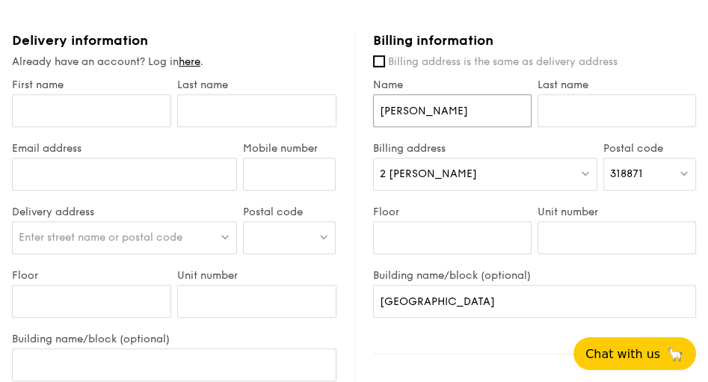
click at [448, 114] on input "Mrs Ong" at bounding box center [452, 110] width 159 height 33
type input "Mrs Ong (Principal)"
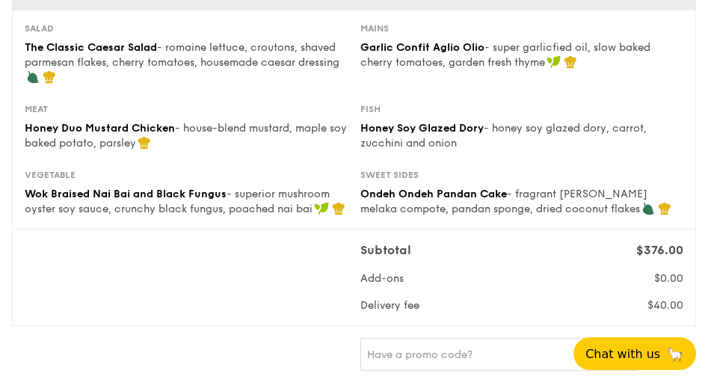
scroll to position [171, 0]
